Goal: Task Accomplishment & Management: Manage account settings

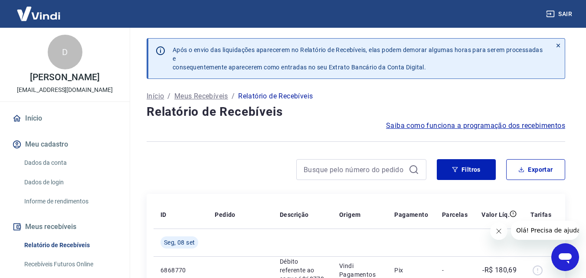
click at [264, 162] on div at bounding box center [287, 169] width 280 height 21
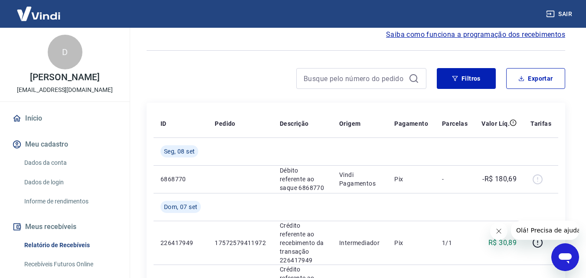
scroll to position [91, 0]
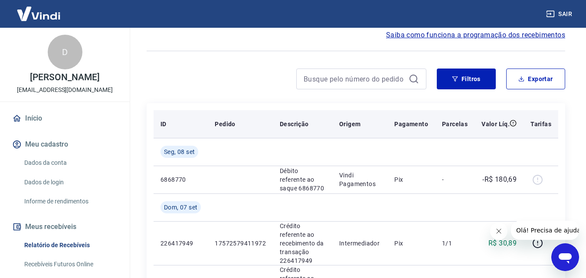
click at [403, 126] on p "Pagamento" at bounding box center [411, 124] width 34 height 9
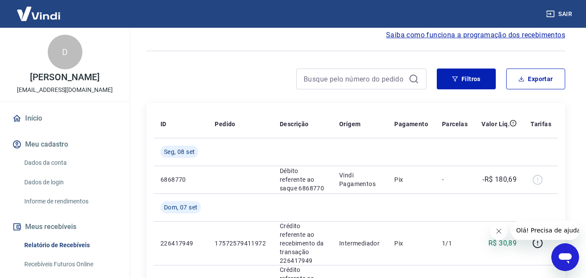
click at [274, 87] on div at bounding box center [287, 79] width 280 height 21
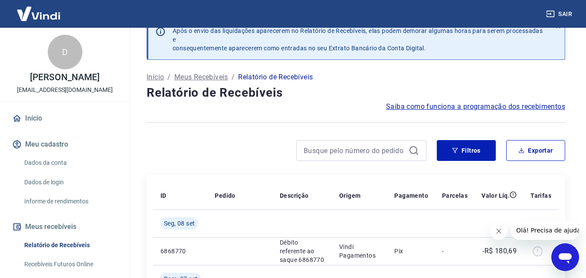
scroll to position [0, 0]
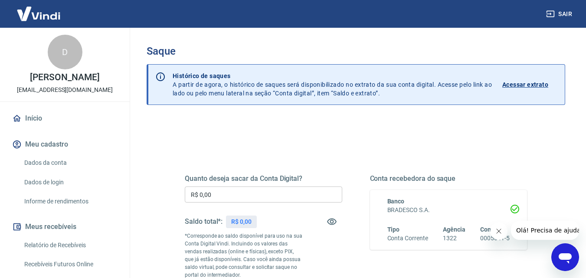
click at [149, 162] on div "Quanto deseja sacar da Conta Digital? R$ 0,00 ​ Saldo total*: R$ 0,00 *Correspo…" at bounding box center [356, 278] width 419 height 318
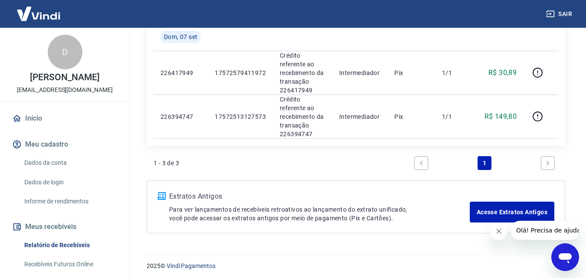
scroll to position [264, 0]
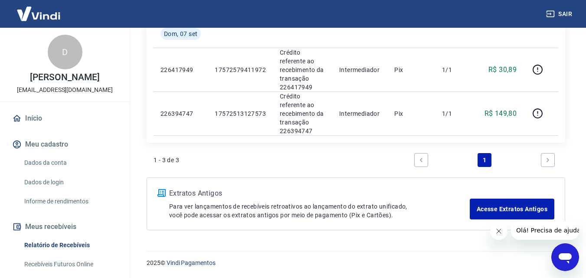
click at [549, 161] on icon "Next page" at bounding box center [548, 160] width 6 height 6
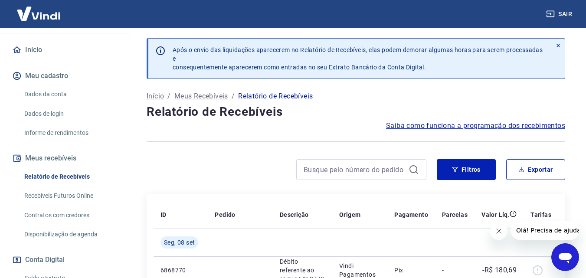
scroll to position [69, 0]
click at [78, 204] on link "Recebíveis Futuros Online" at bounding box center [70, 195] width 99 height 18
